Goal: Information Seeking & Learning: Compare options

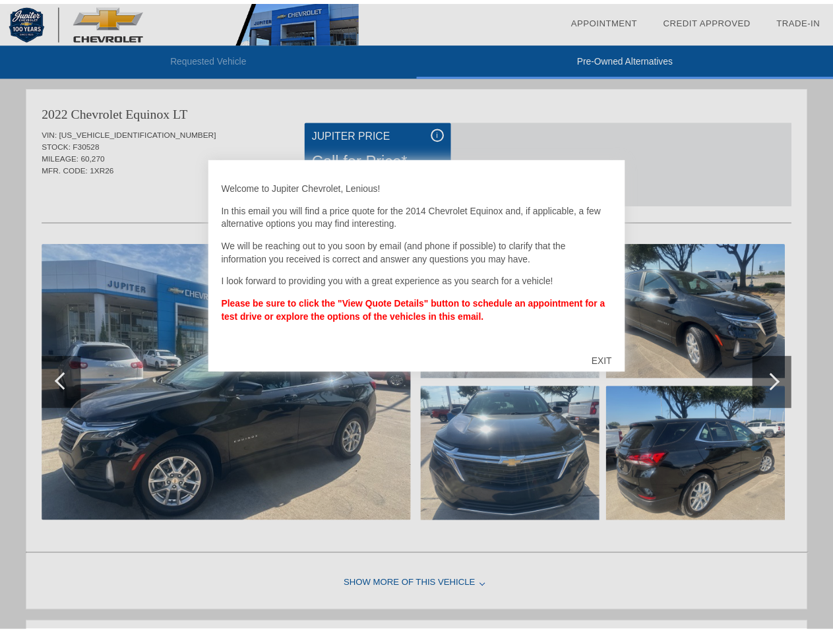
scroll to position [542, 0]
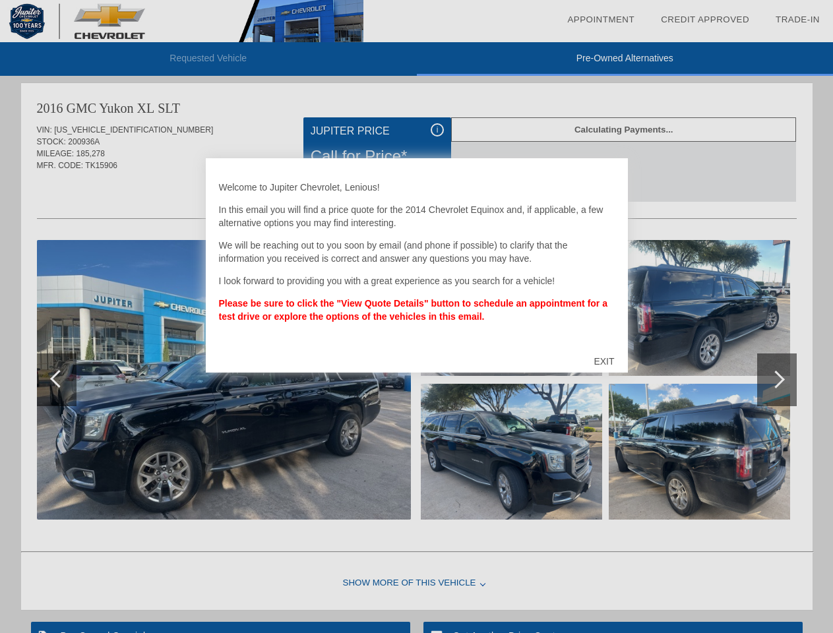
scroll to position [1080, 0]
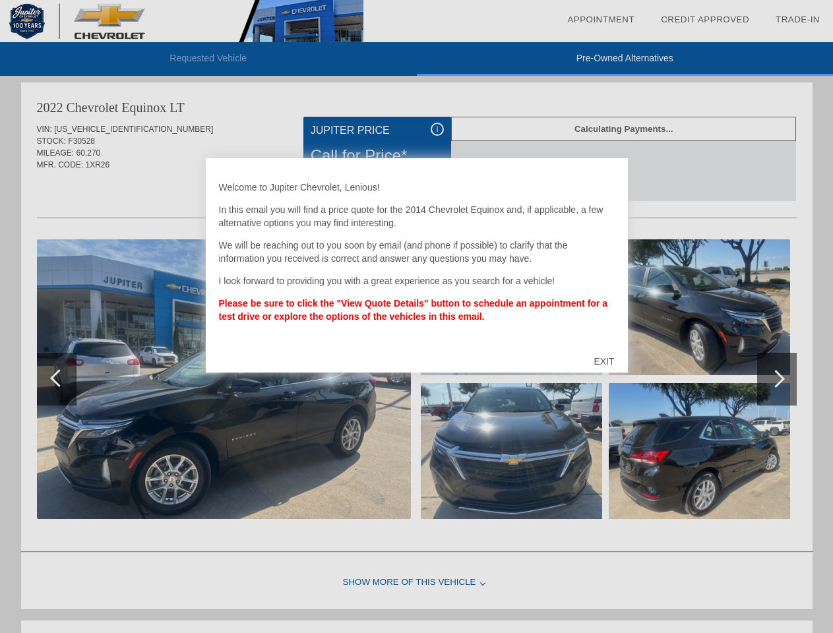
scroll to position [4, 0]
